Goal: Ask a question

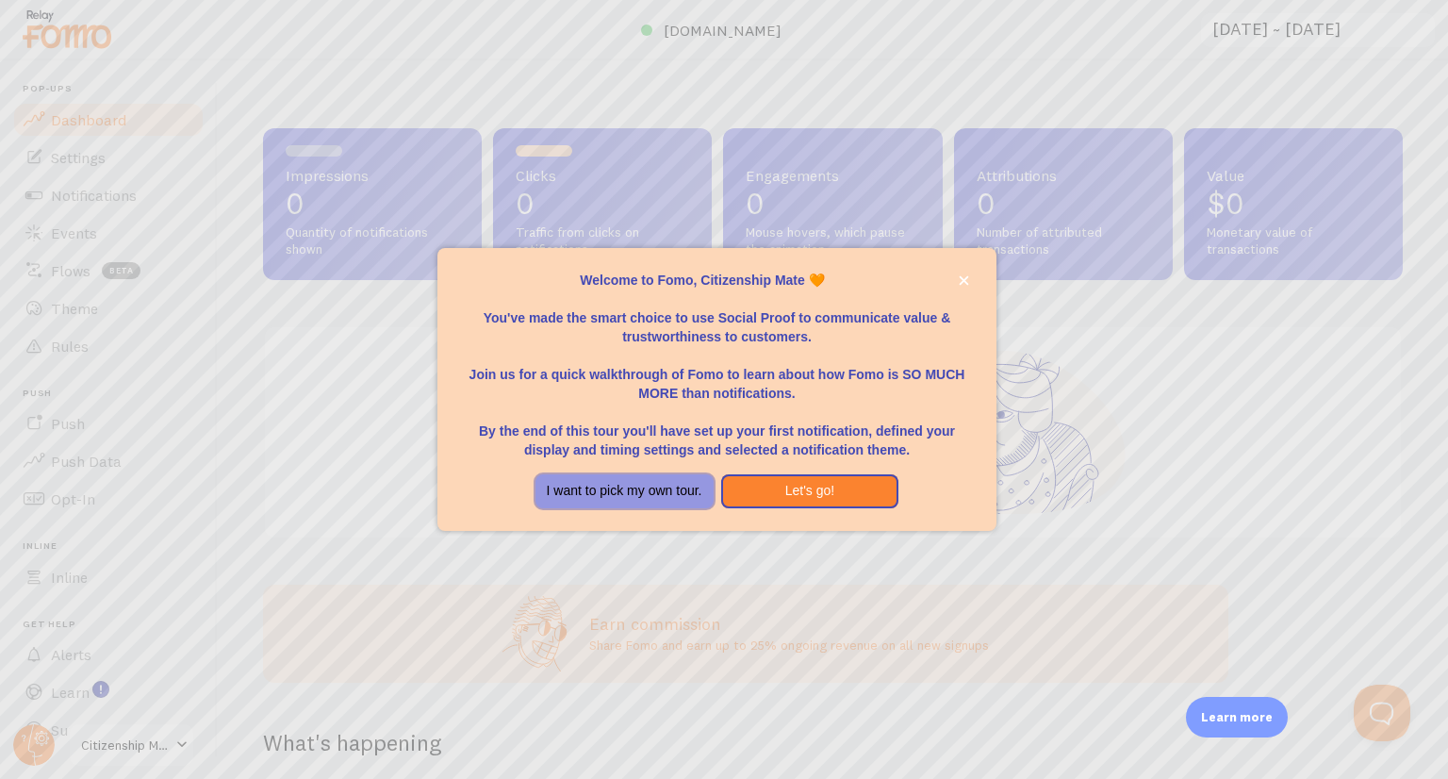
click at [653, 488] on button "I want to pick my own tour." at bounding box center [625, 491] width 178 height 34
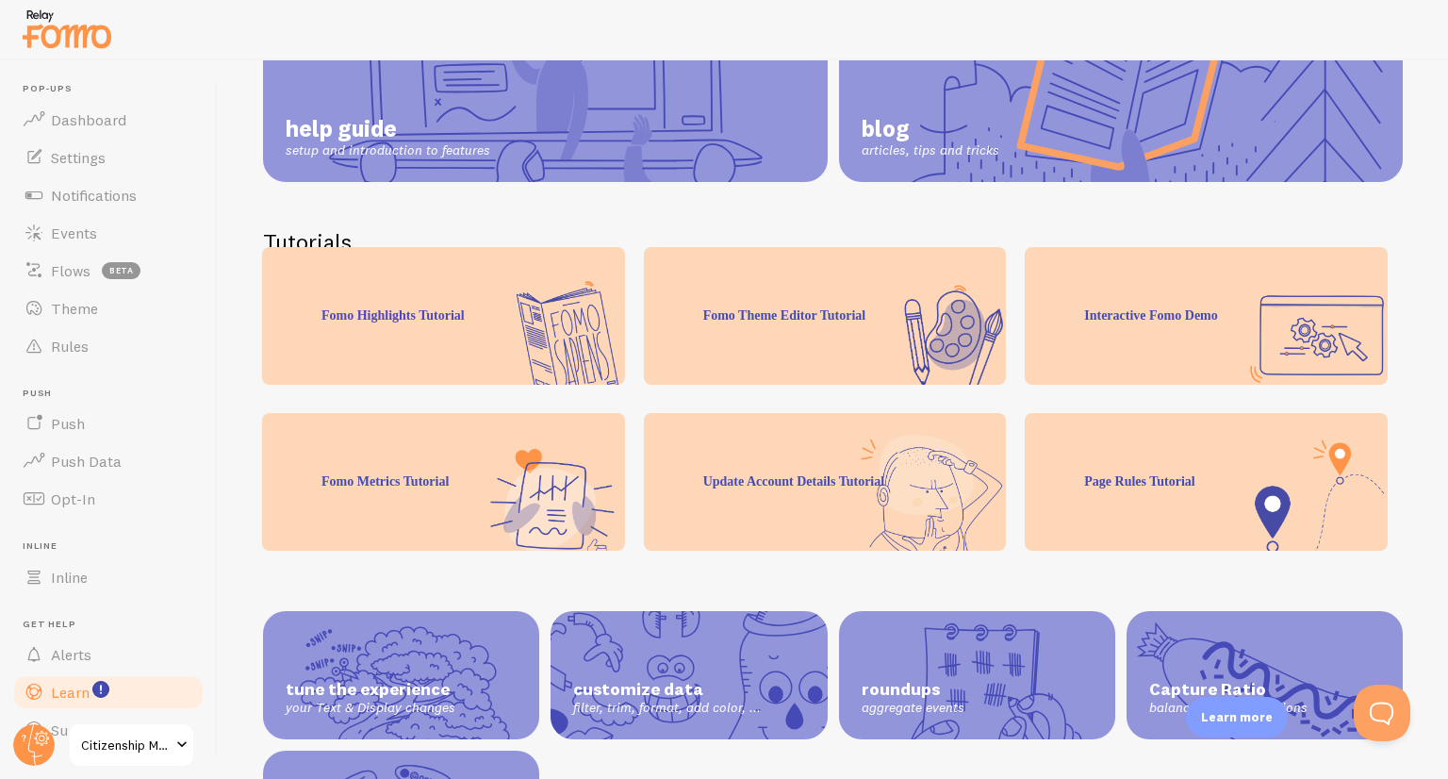
scroll to position [406, 0]
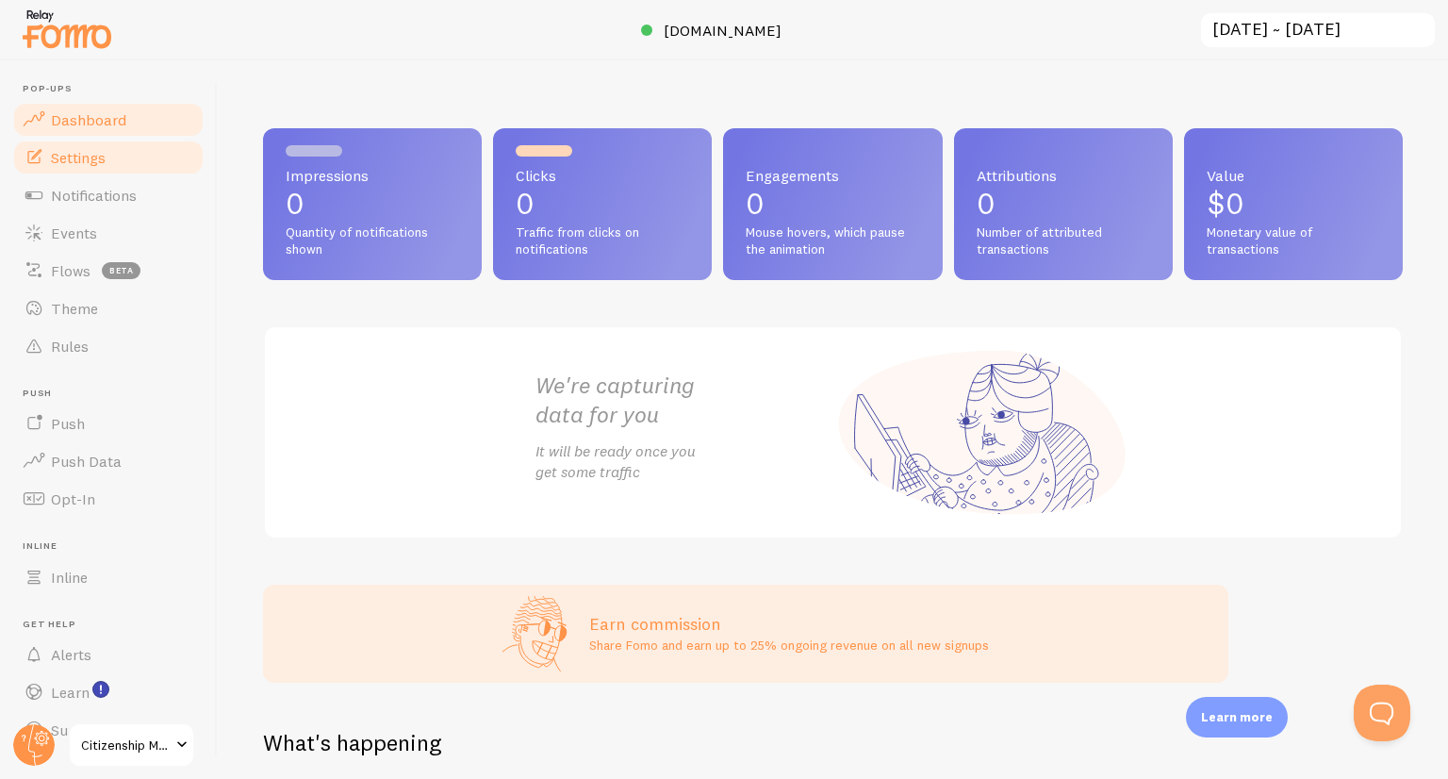
click at [83, 168] on link "Settings" at bounding box center [108, 158] width 194 height 38
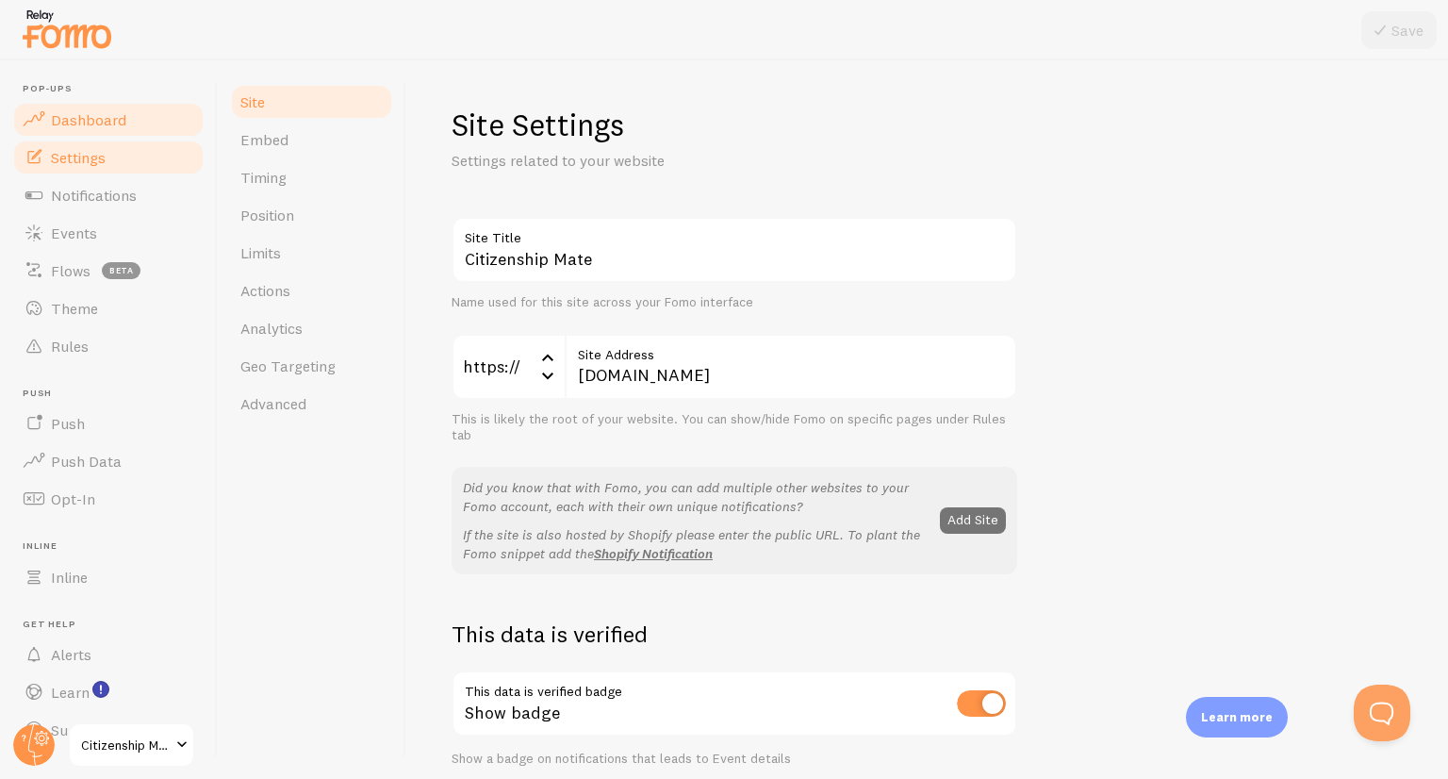
click at [74, 123] on span "Dashboard" at bounding box center [88, 119] width 75 height 19
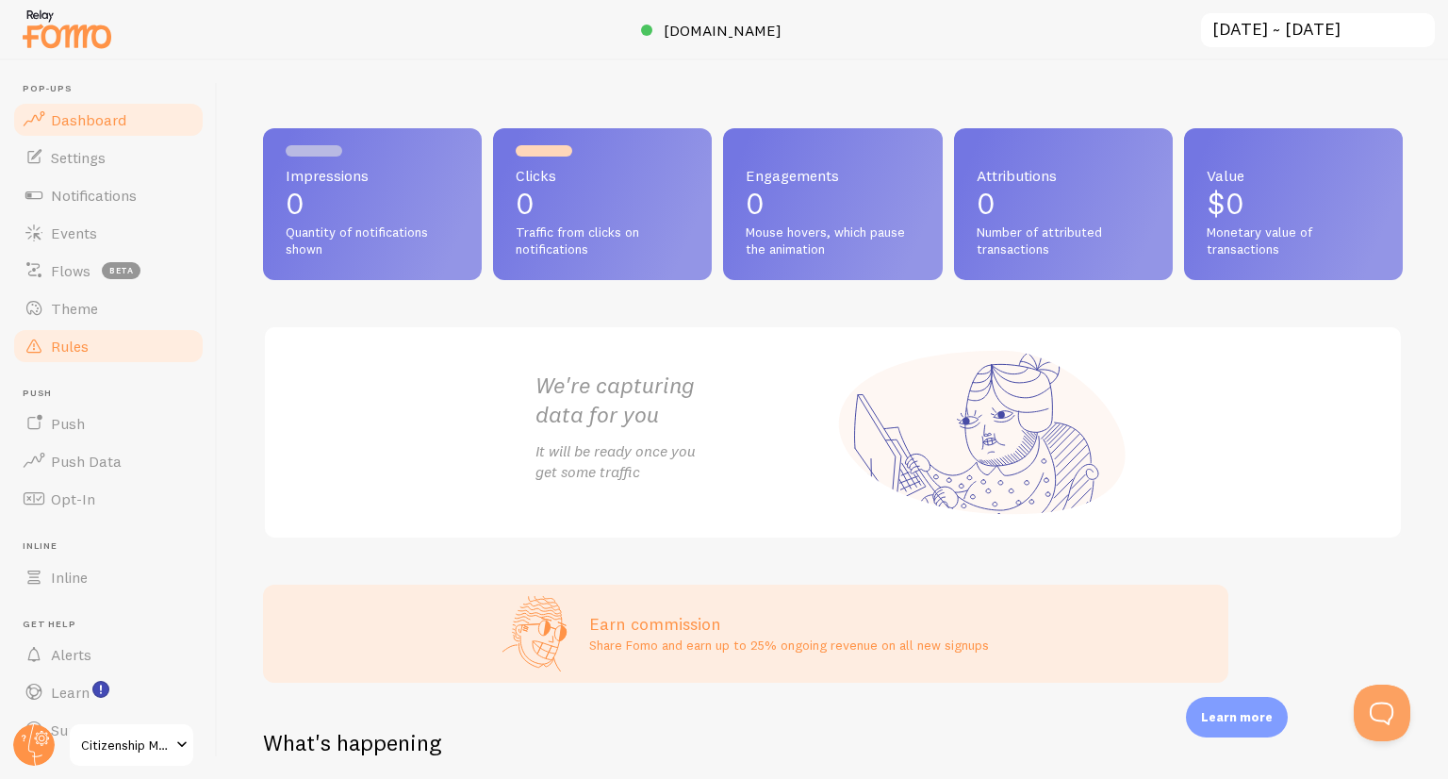
click at [68, 348] on span "Rules" at bounding box center [70, 346] width 38 height 19
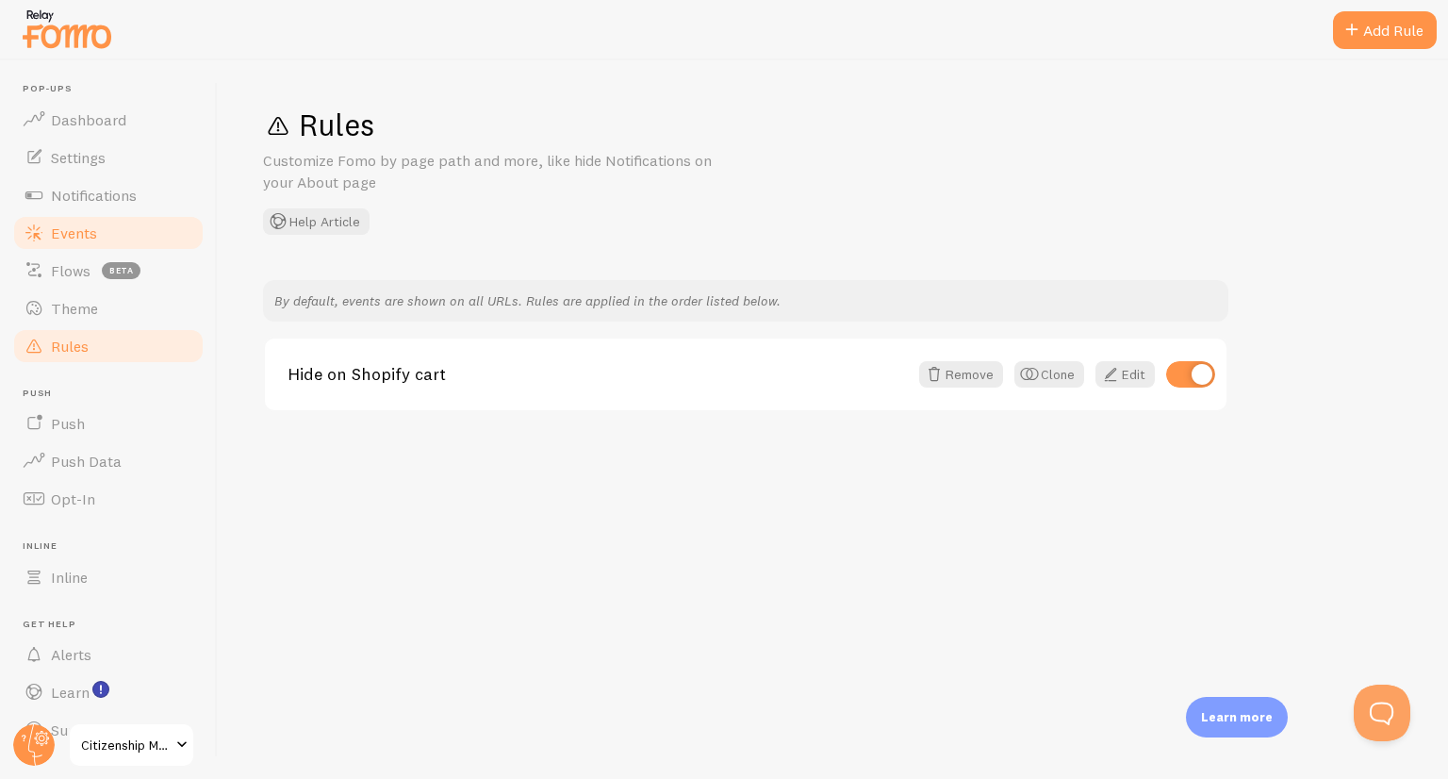
click at [73, 232] on span "Events" at bounding box center [74, 232] width 46 height 19
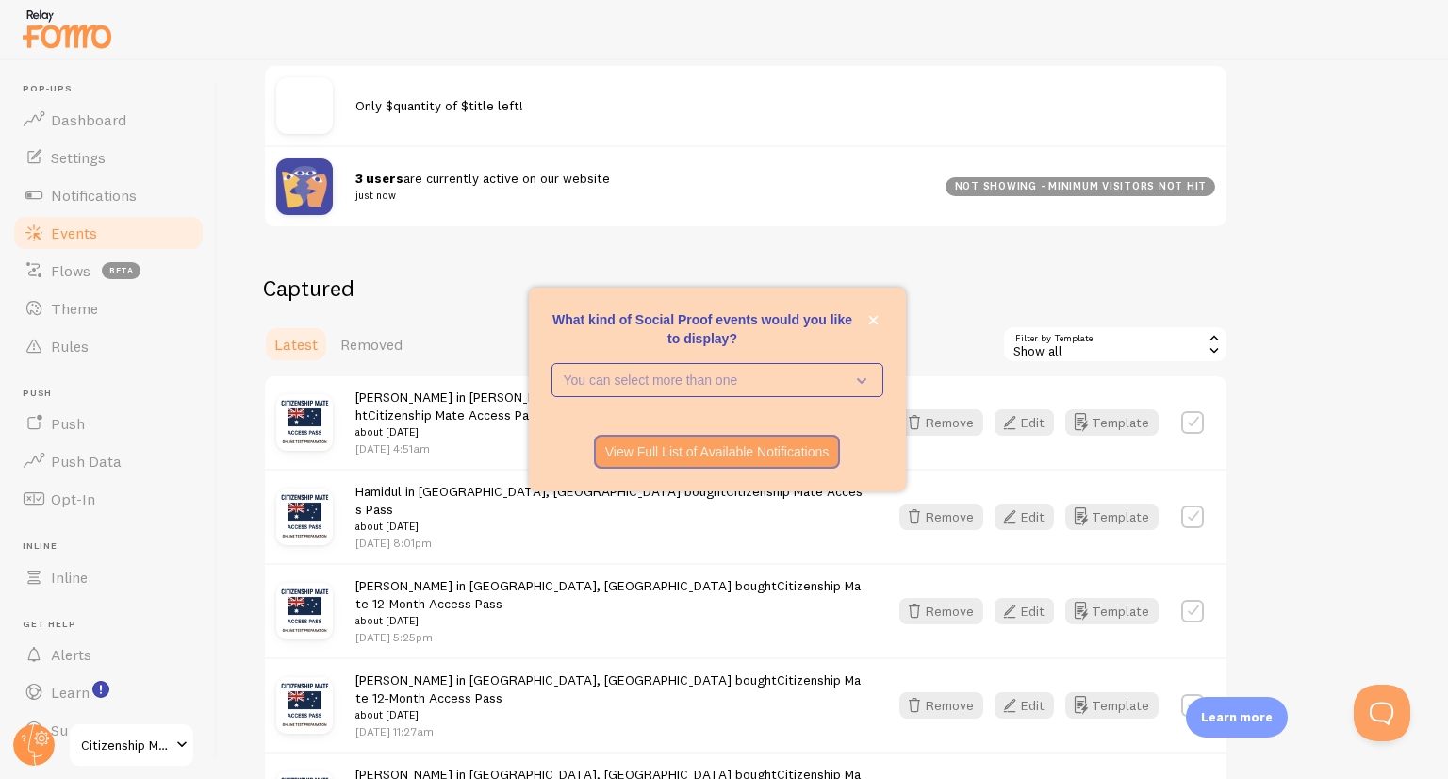
scroll to position [261, 0]
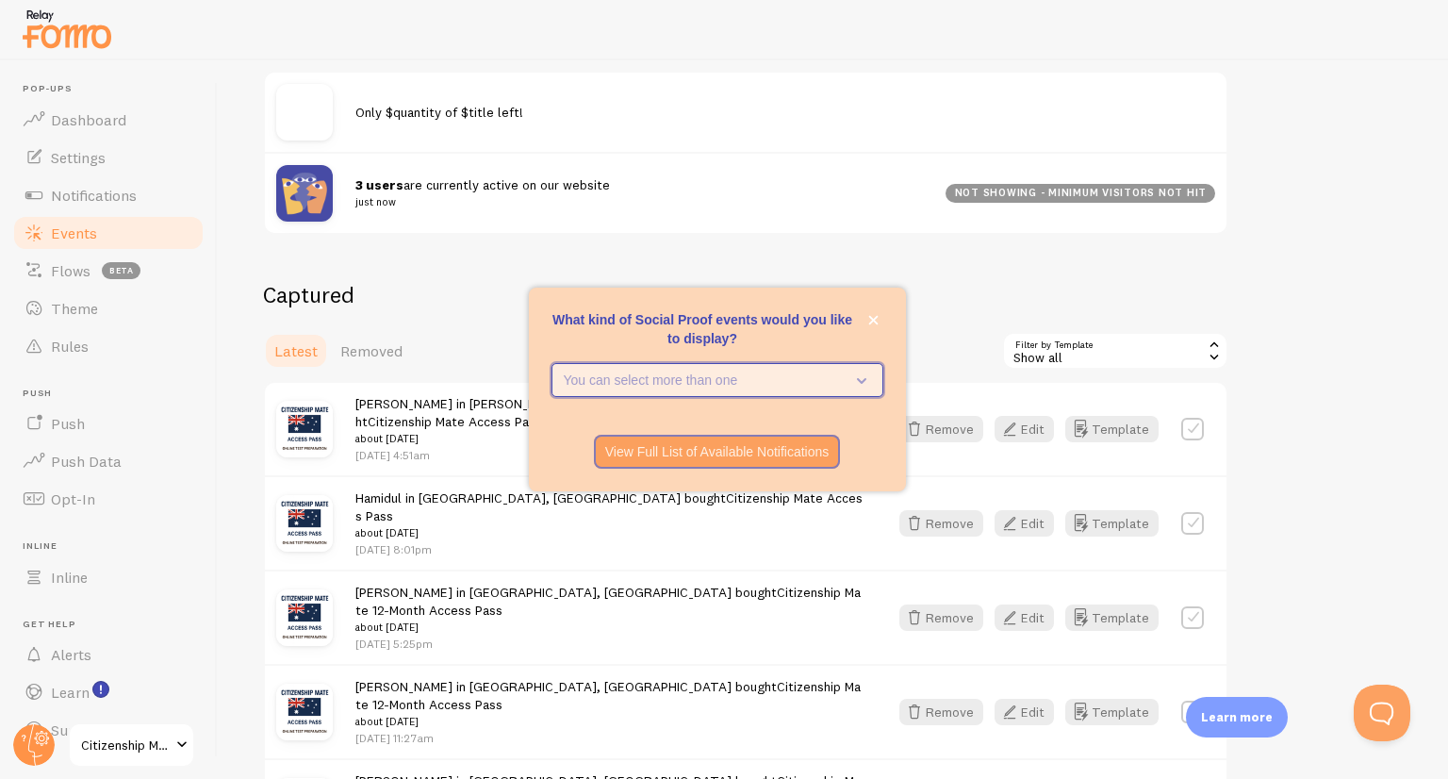
click at [861, 388] on icon "What kind of Social Proof events would you like to display?" at bounding box center [858, 380] width 26 height 21
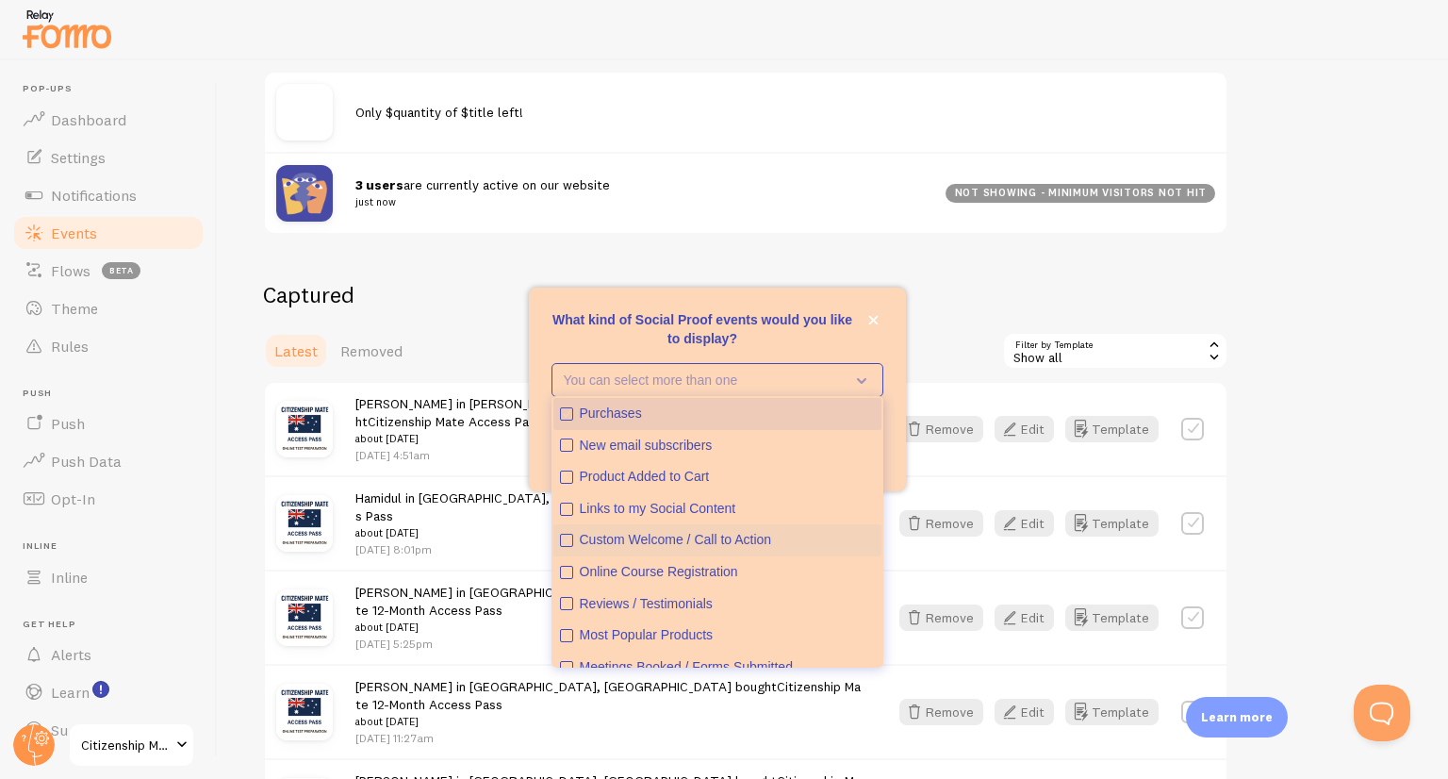
scroll to position [49, 0]
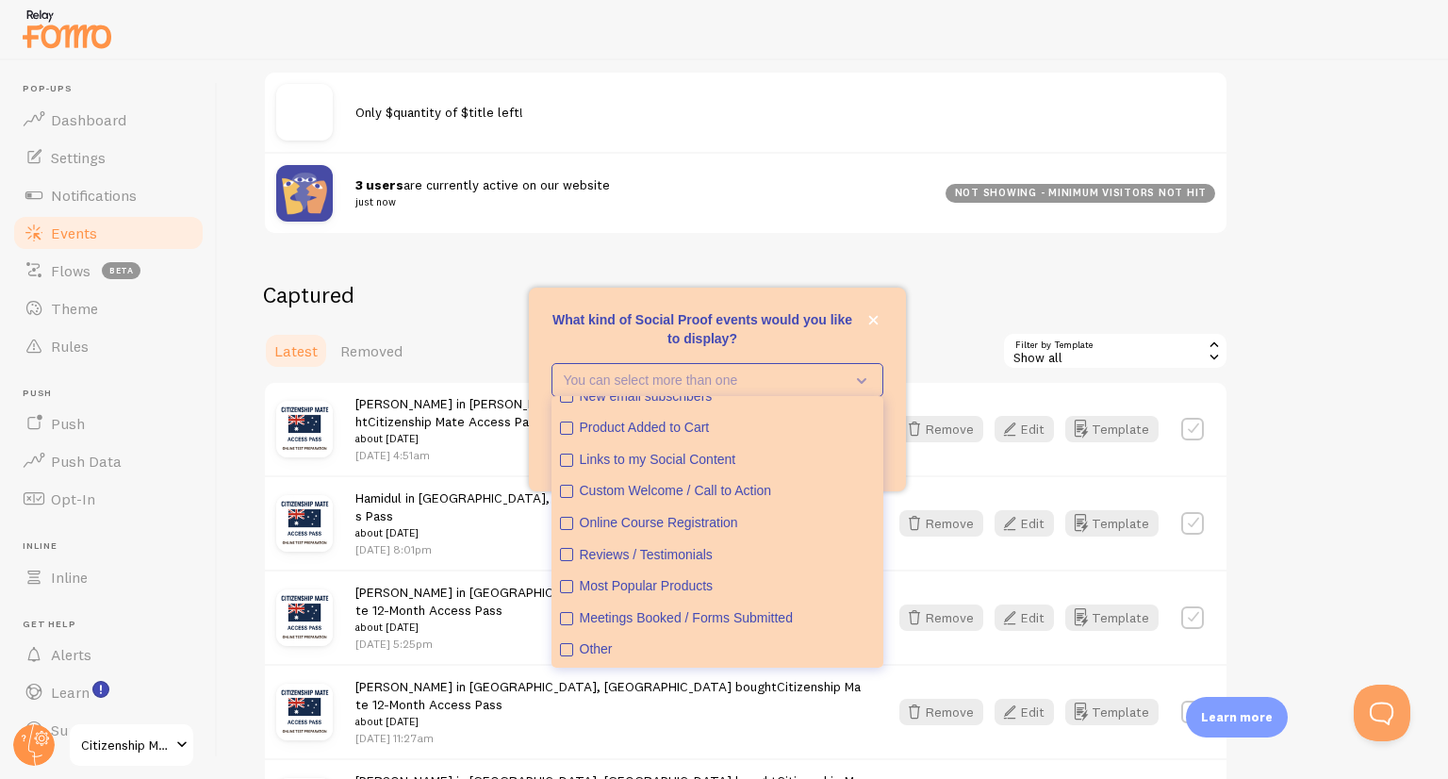
click at [718, 207] on small "just now" at bounding box center [640, 201] width 568 height 17
click at [874, 322] on icon "close," at bounding box center [873, 320] width 10 height 10
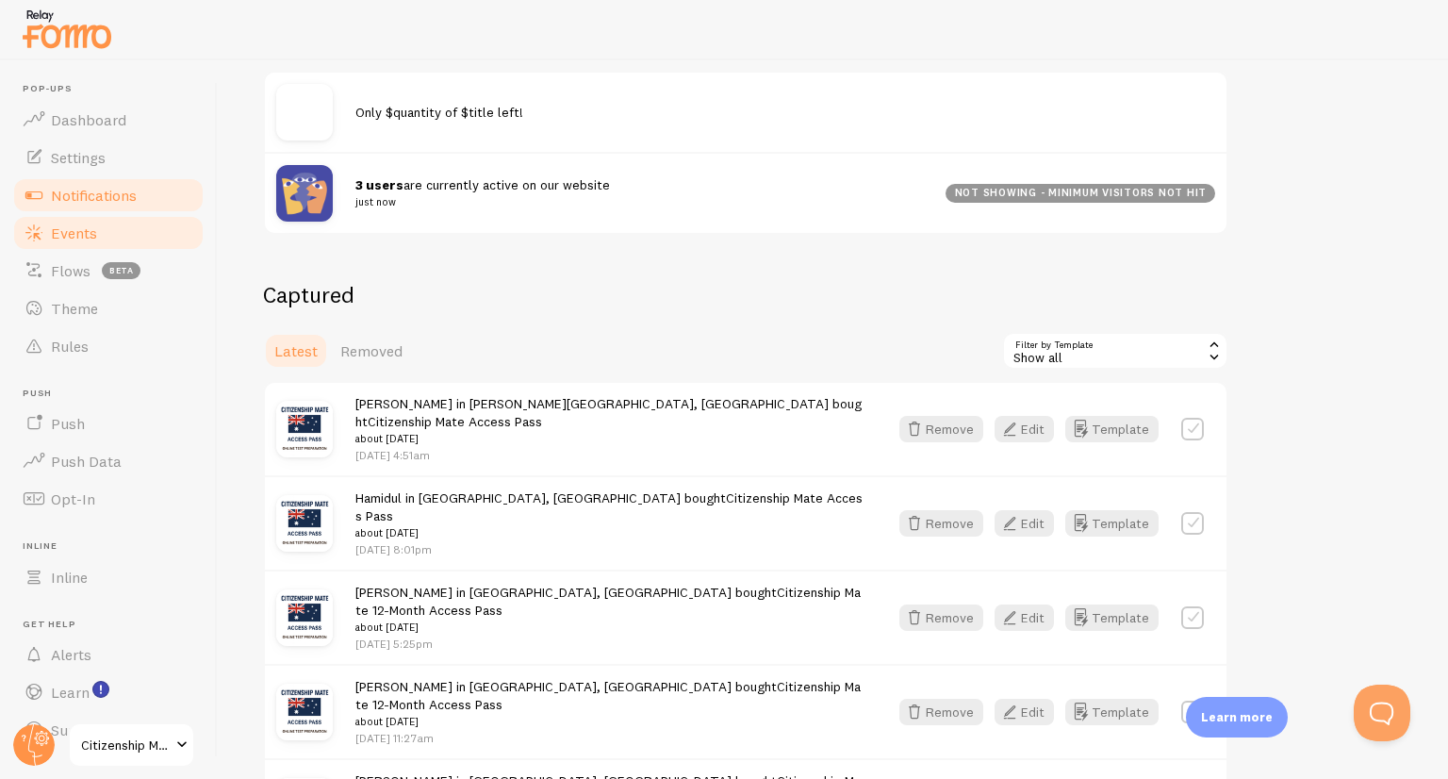
click at [81, 200] on span "Notifications" at bounding box center [94, 195] width 86 height 19
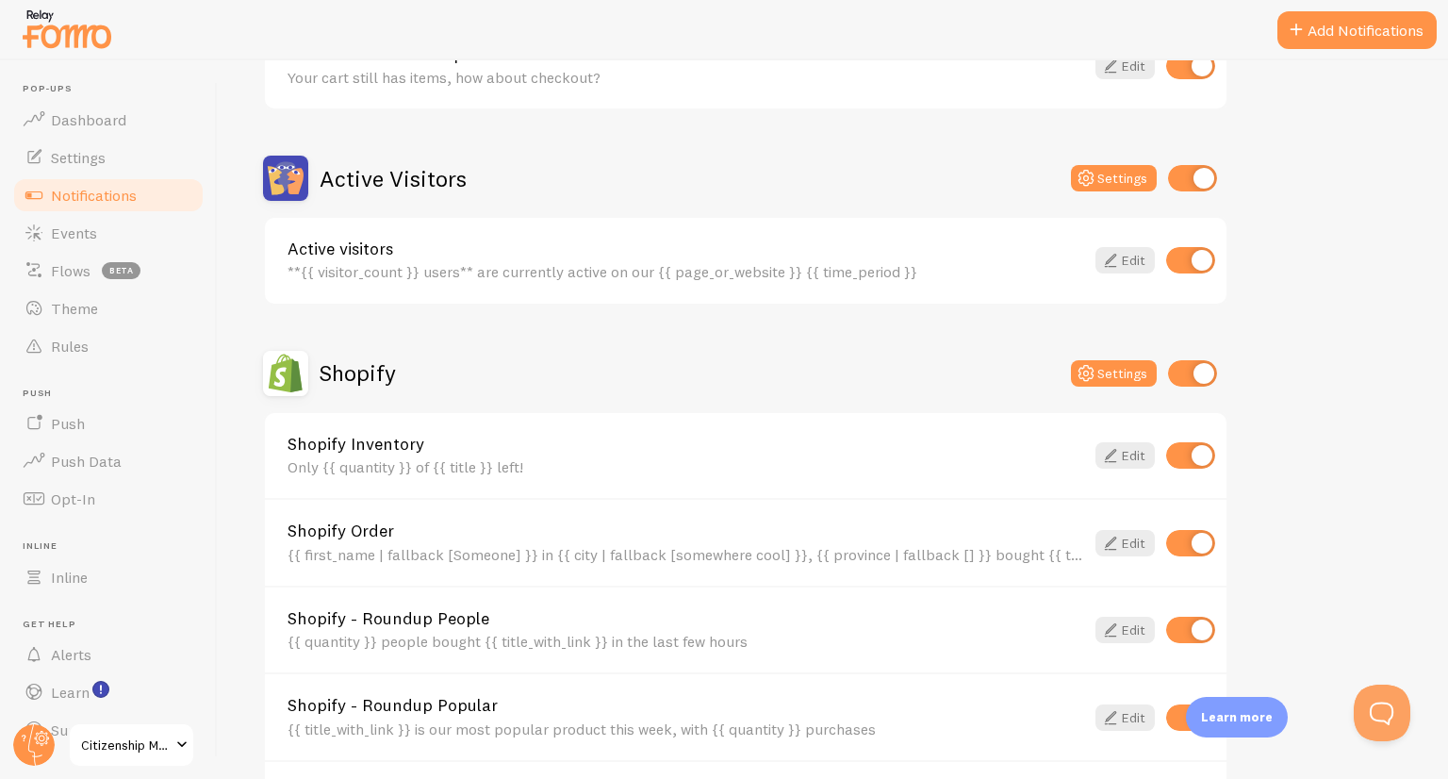
scroll to position [377, 0]
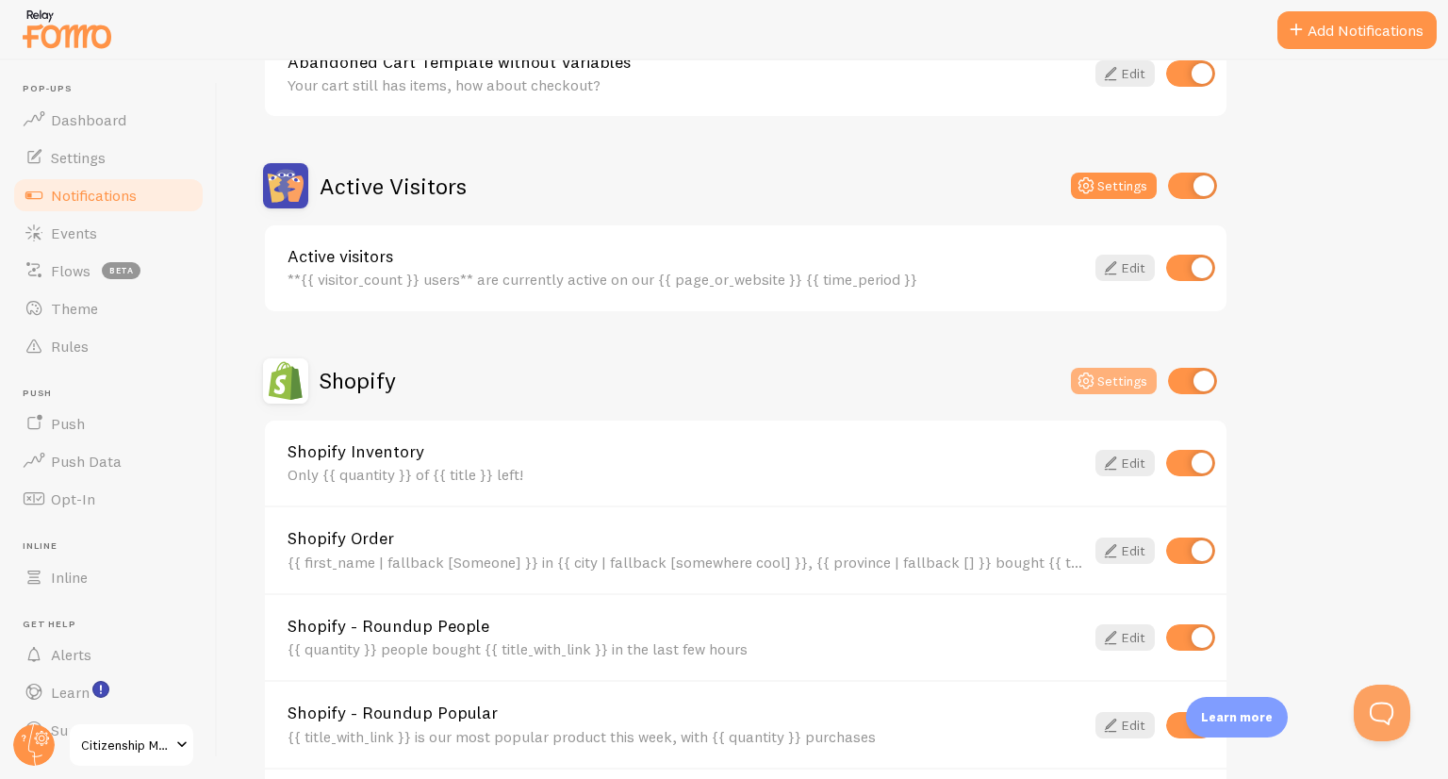
click at [1107, 375] on button "Settings" at bounding box center [1114, 381] width 86 height 26
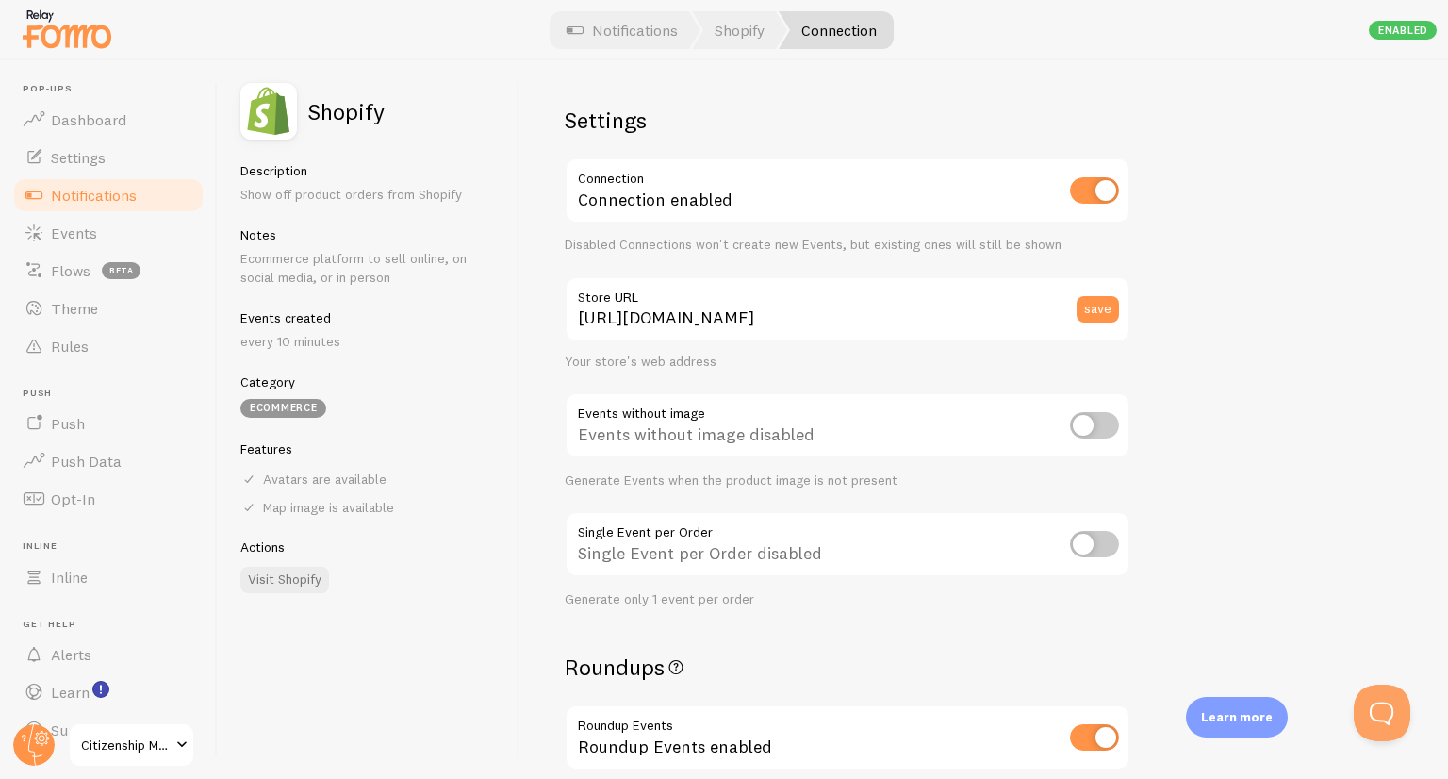
click at [1101, 197] on input "checkbox" at bounding box center [1094, 190] width 49 height 26
checkbox input "false"
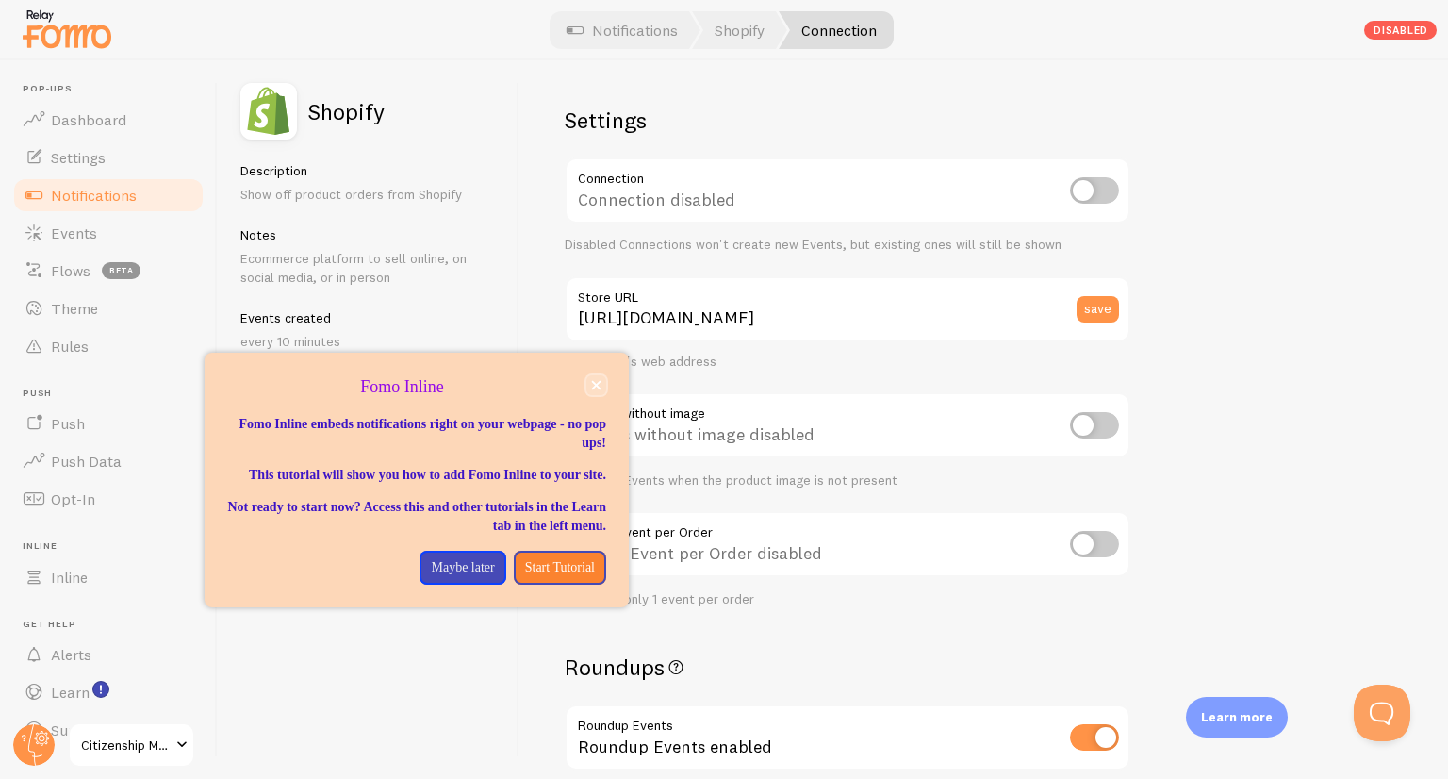
click at [594, 389] on icon "close," at bounding box center [596, 385] width 10 height 10
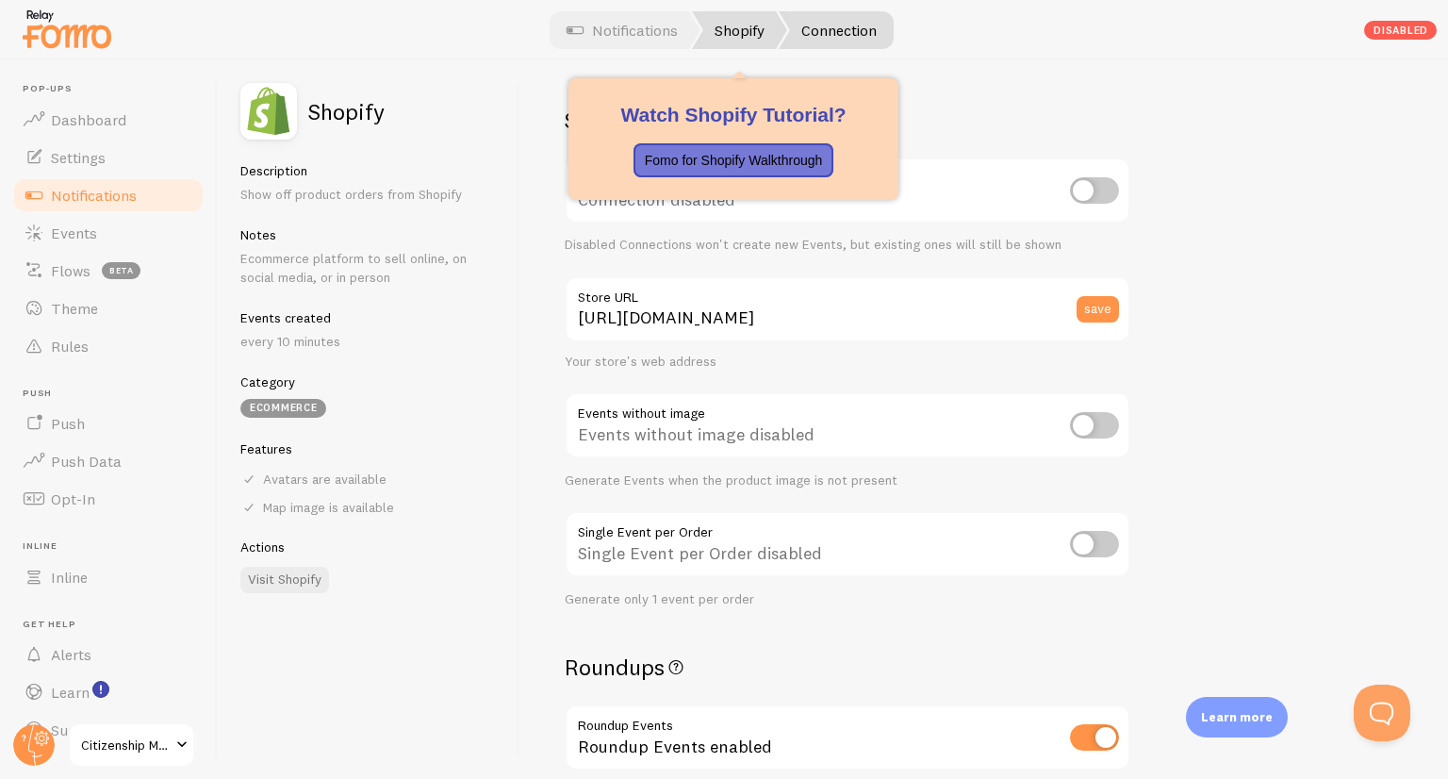
click at [735, 31] on link "Shopify" at bounding box center [739, 30] width 95 height 38
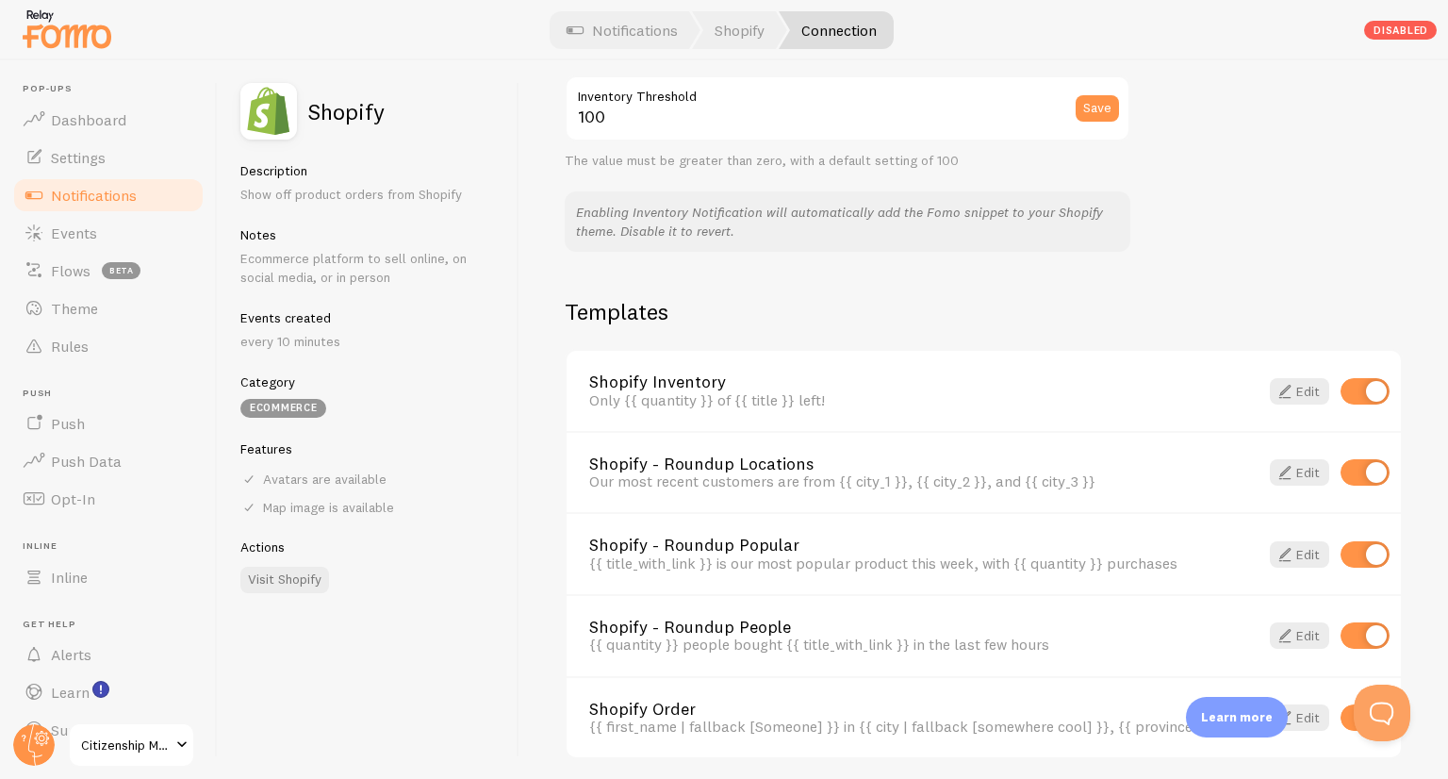
scroll to position [1199, 0]
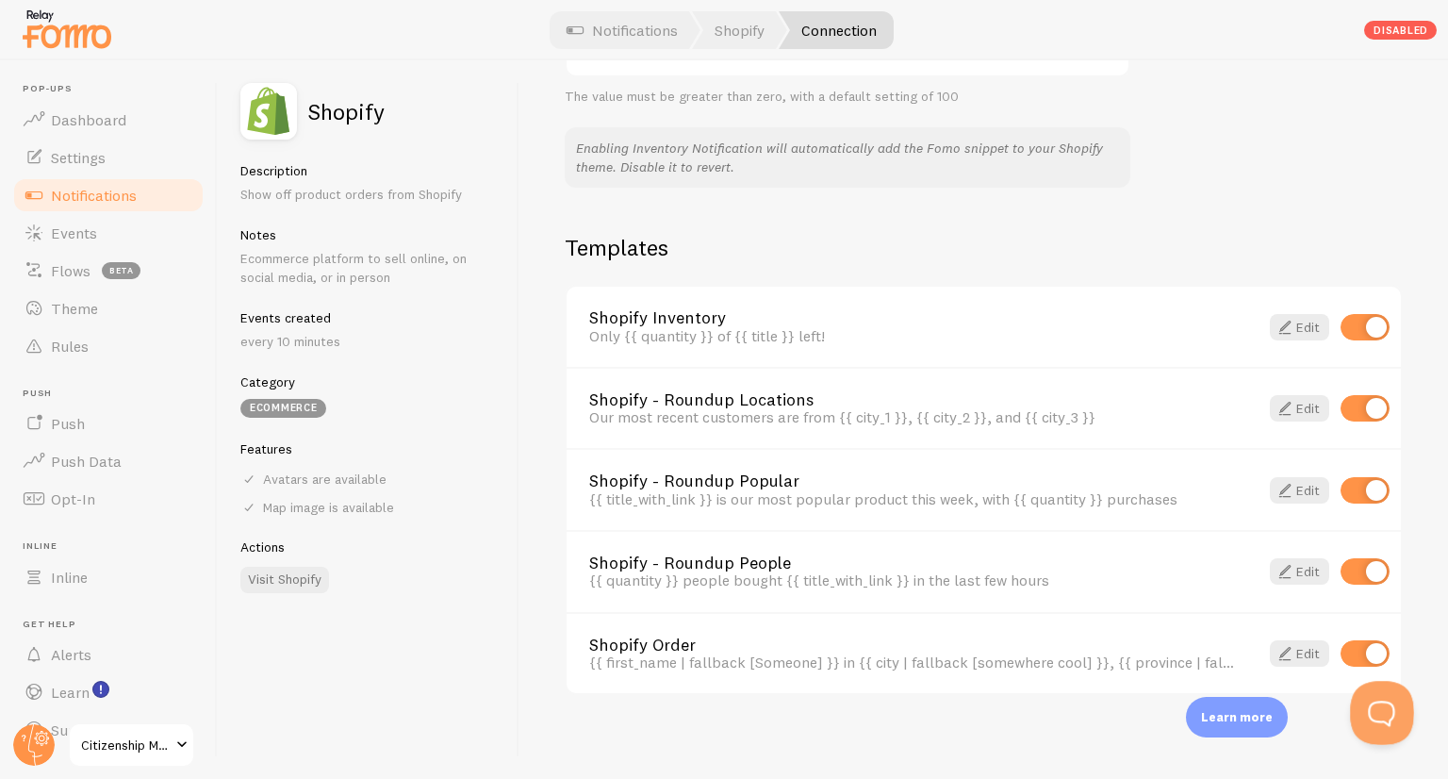
click at [1391, 706] on button "Open Beacon popover" at bounding box center [1378, 709] width 57 height 57
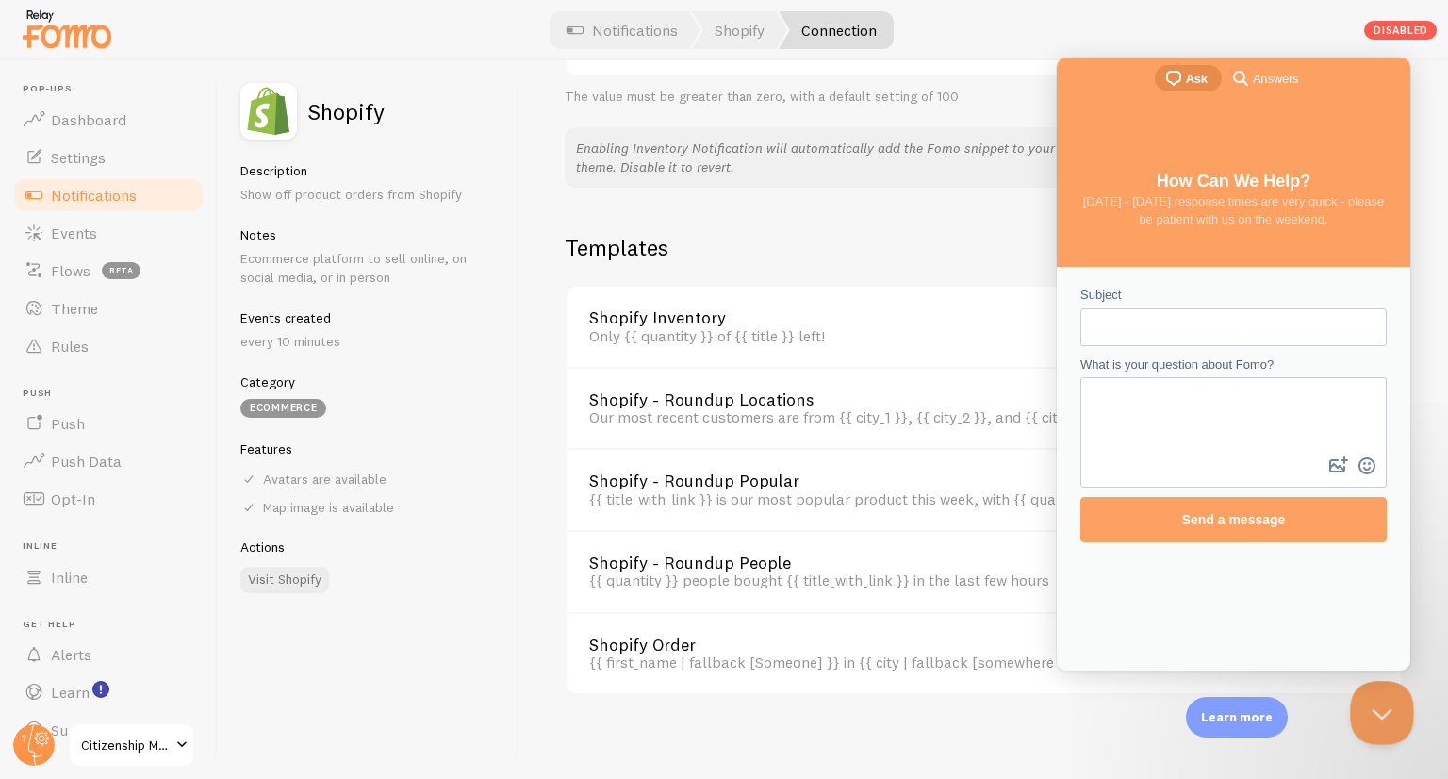
scroll to position [0, 0]
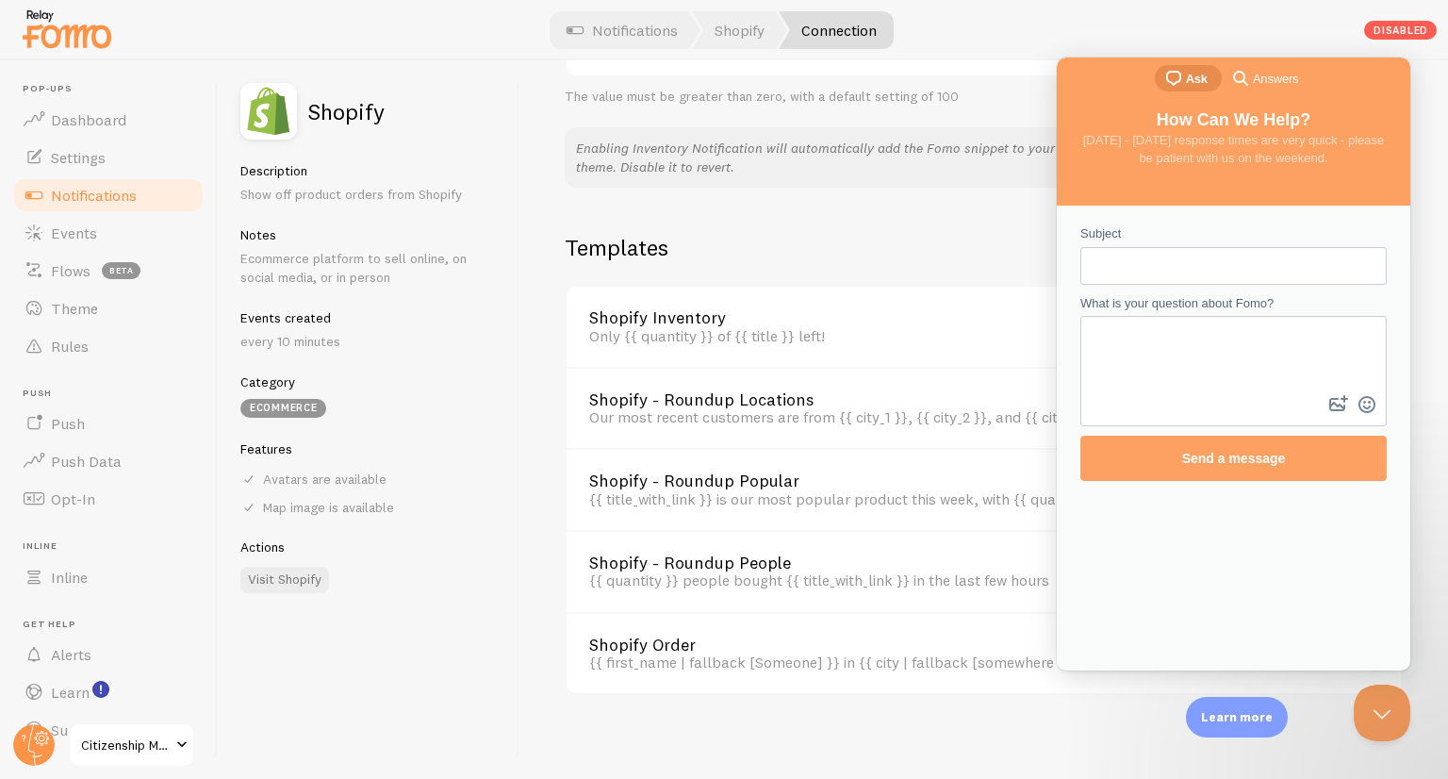
click at [1113, 263] on input "Subject" at bounding box center [1234, 266] width 276 height 34
click at [1266, 77] on span "Answers" at bounding box center [1275, 79] width 45 height 19
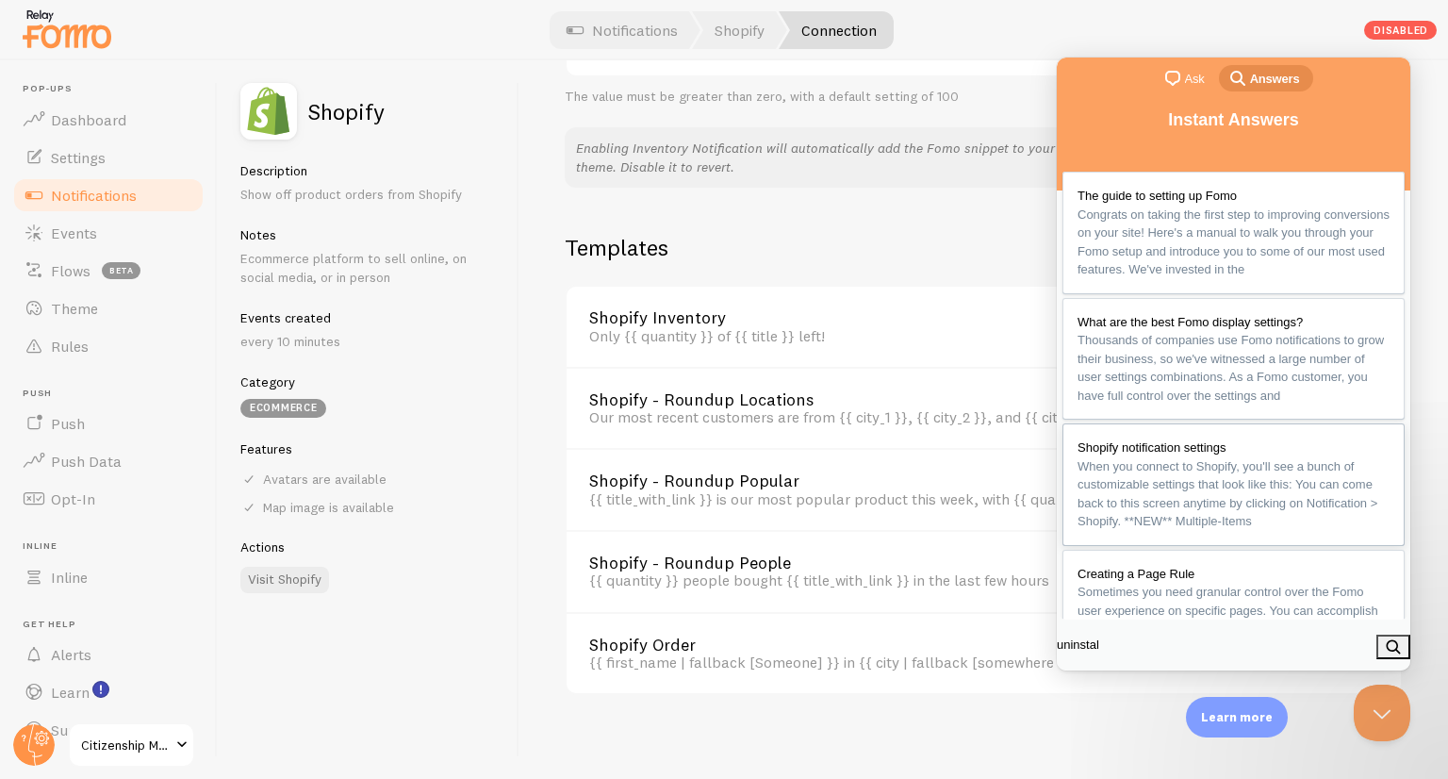
type input "uninstall"
click button "search" at bounding box center [1394, 647] width 34 height 25
